Goal: Use online tool/utility

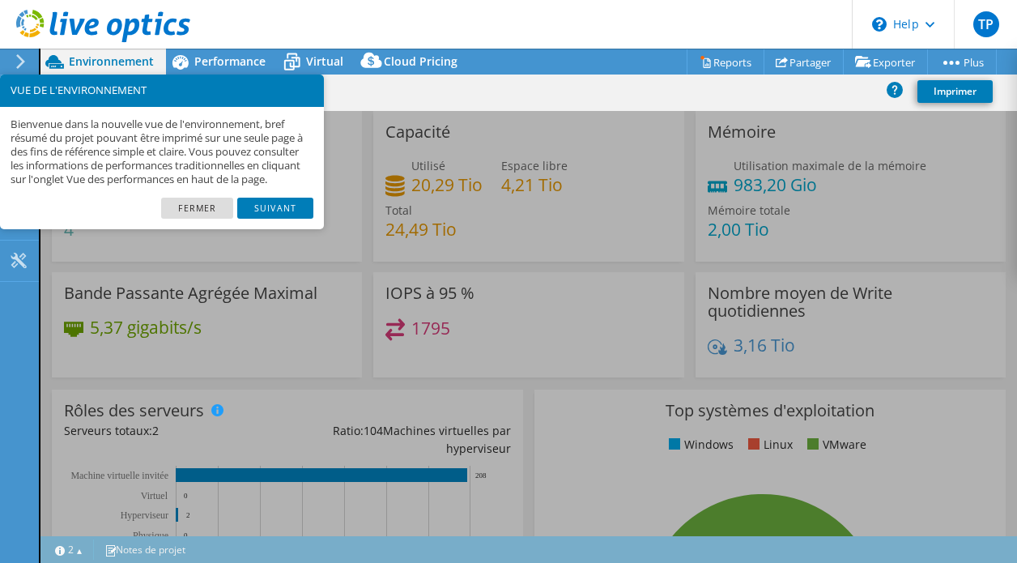
select select "USD"
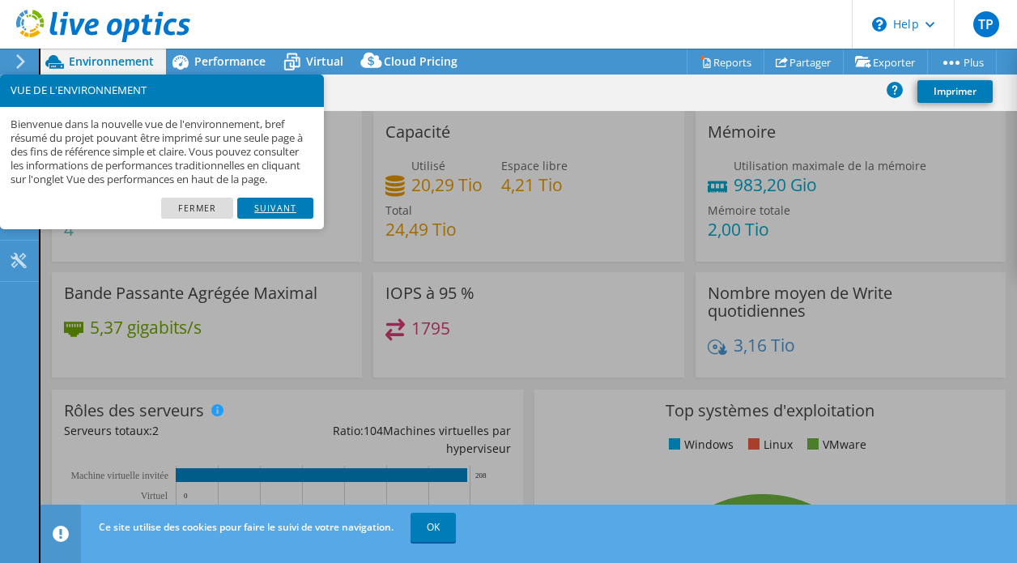
click at [283, 218] on link "Suivant" at bounding box center [275, 208] width 76 height 21
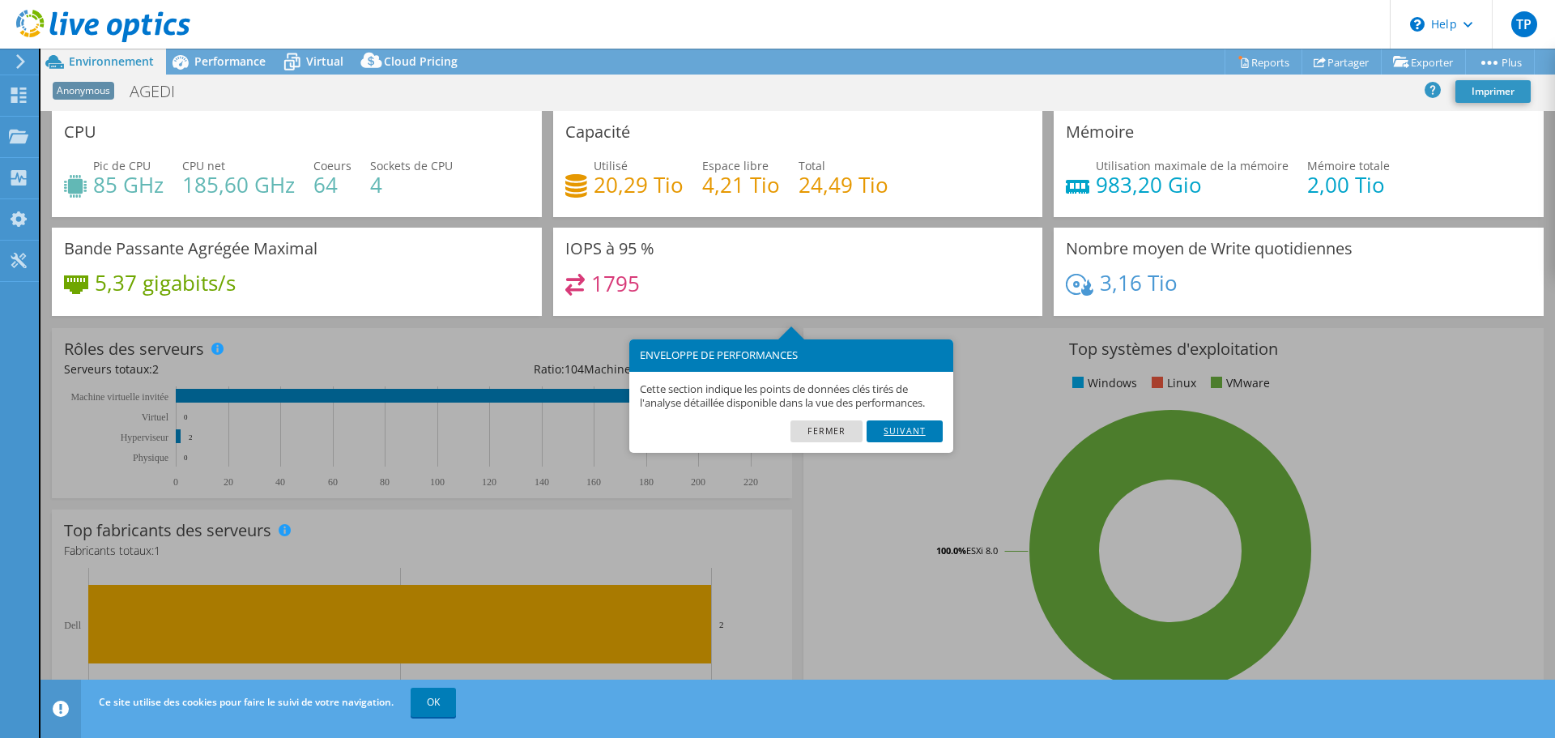
click at [890, 432] on link "Suivant" at bounding box center [905, 430] width 76 height 21
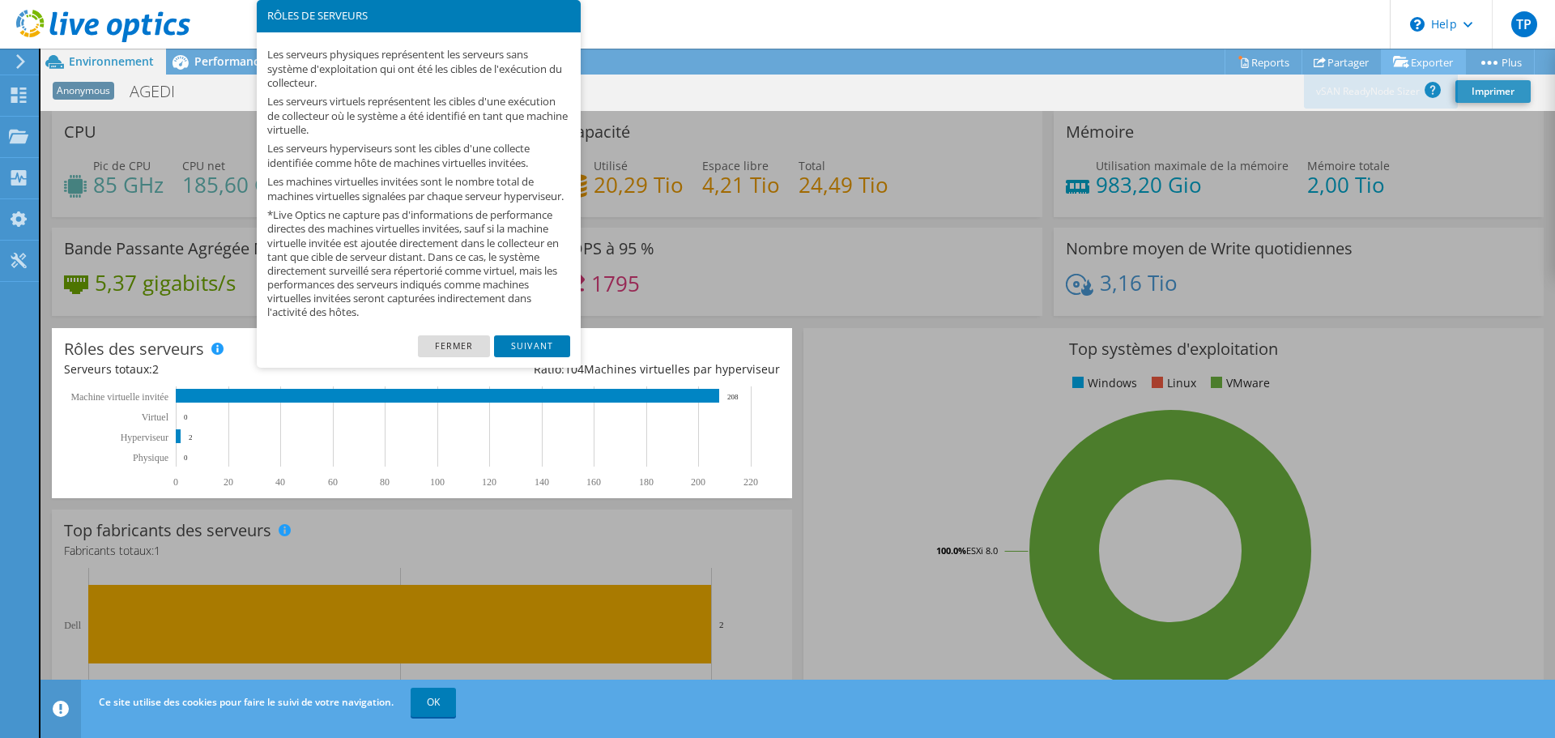
click at [1016, 62] on link "Exporter" at bounding box center [1423, 61] width 85 height 25
click at [524, 352] on link "Suivant" at bounding box center [532, 345] width 76 height 21
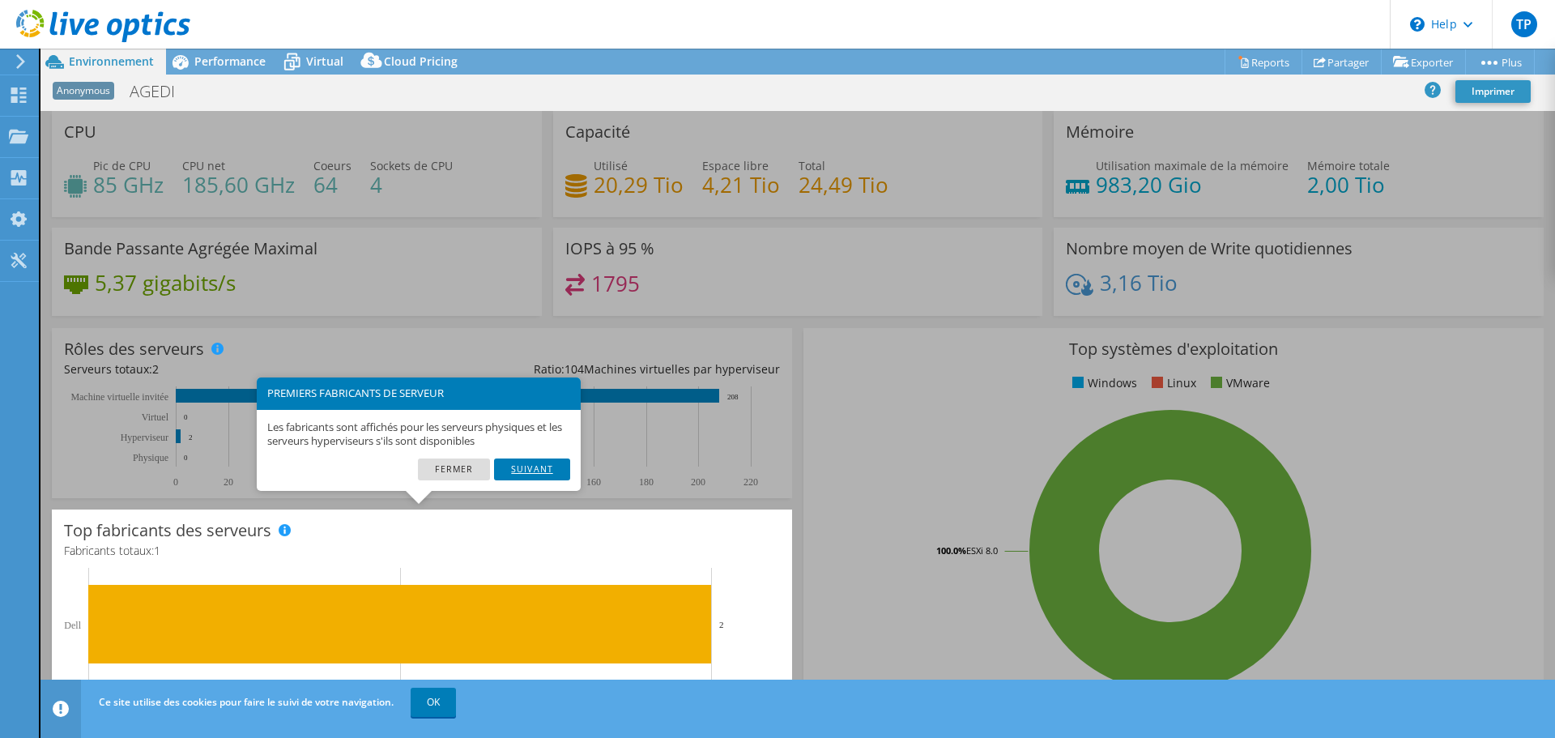
click at [531, 470] on link "Suivant" at bounding box center [532, 468] width 76 height 21
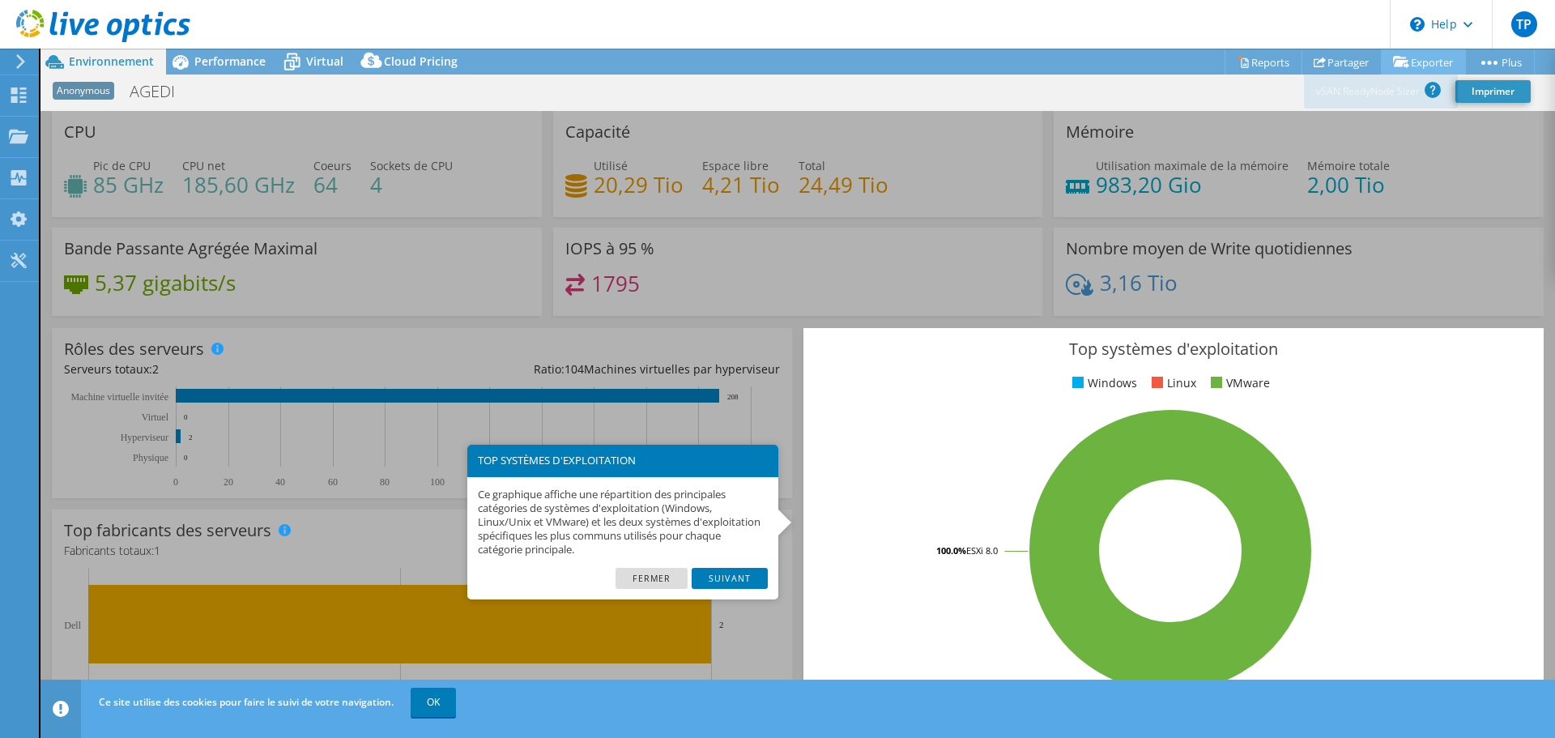
click at [1016, 59] on link "Exporter" at bounding box center [1423, 61] width 85 height 25
click at [651, 562] on link "Fermer" at bounding box center [652, 578] width 72 height 21
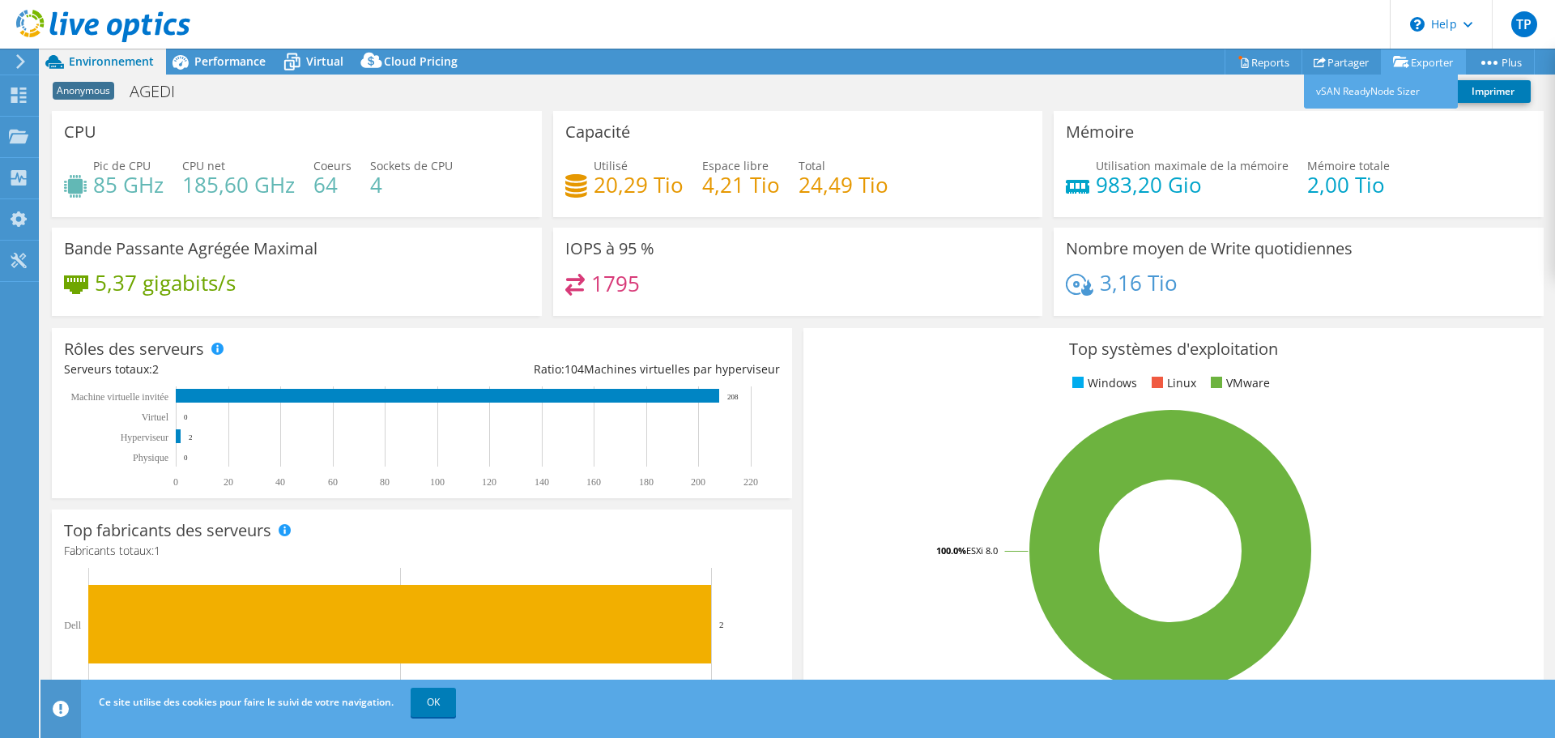
click at [1016, 62] on link "Exporter" at bounding box center [1423, 61] width 85 height 25
click at [1016, 93] on link "vSAN ReadyNode Sizer" at bounding box center [1381, 92] width 154 height 34
click at [1016, 93] on link "Imprimer" at bounding box center [1492, 91] width 75 height 23
